Goal: Task Accomplishment & Management: Manage account settings

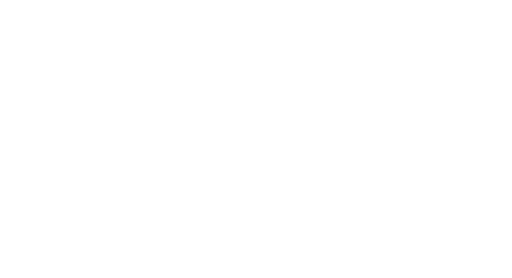
click at [297, 0] on html at bounding box center [256, 0] width 512 height 0
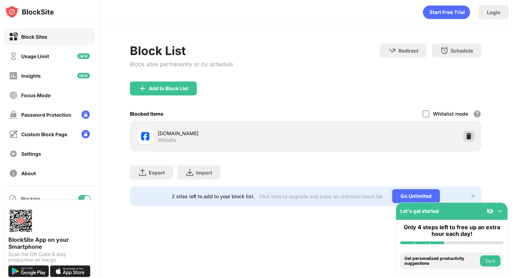
click at [470, 136] on img at bounding box center [468, 136] width 7 height 7
